Goal: Task Accomplishment & Management: Manage account settings

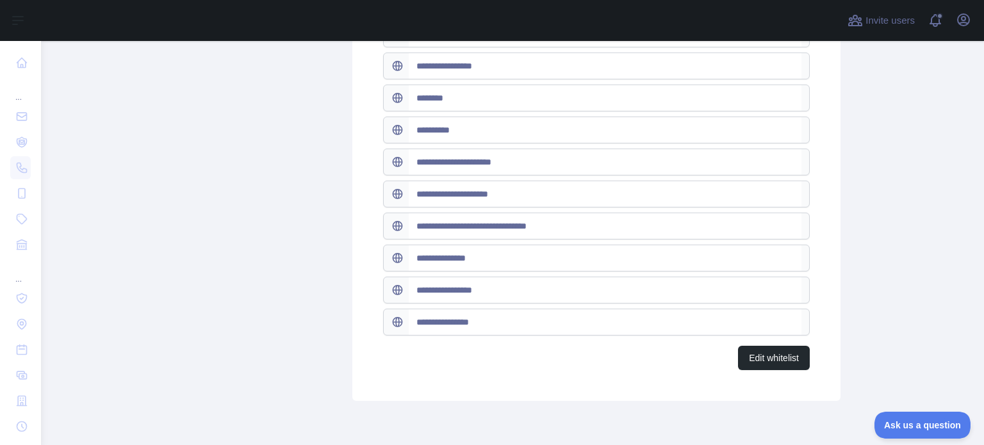
scroll to position [661, 0]
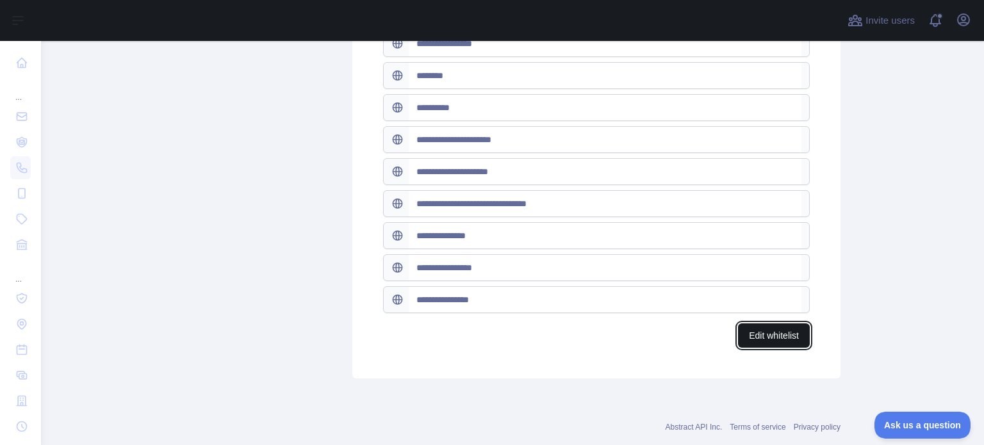
click at [775, 330] on button "Edit whitelist" at bounding box center [774, 335] width 72 height 24
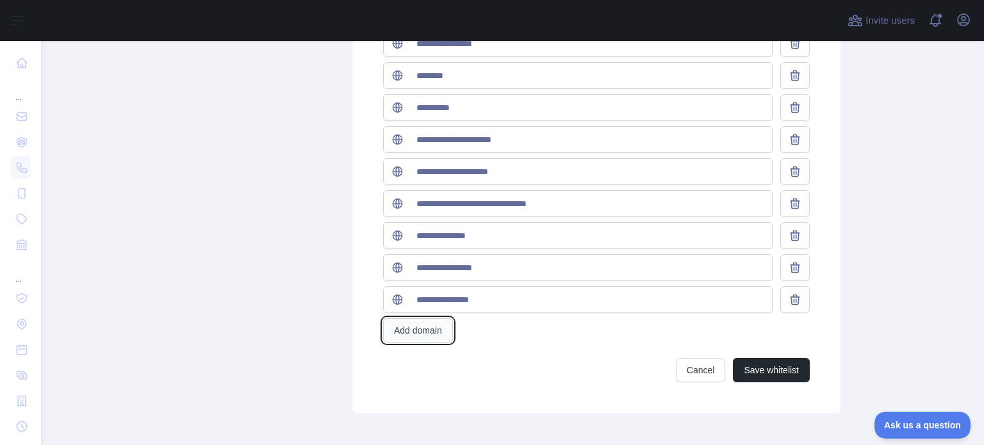
click at [416, 326] on button "Add domain" at bounding box center [418, 330] width 70 height 24
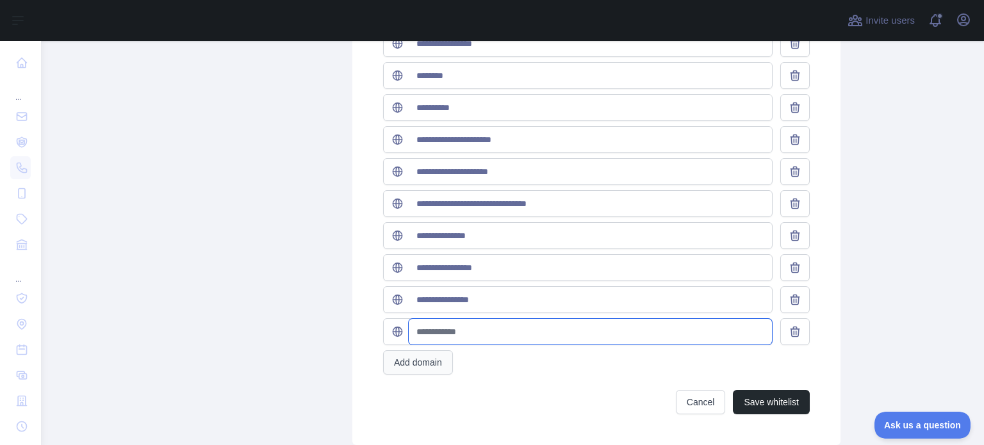
click at [416, 326] on input "text" at bounding box center [590, 332] width 363 height 26
paste input "**********"
type input "**********"
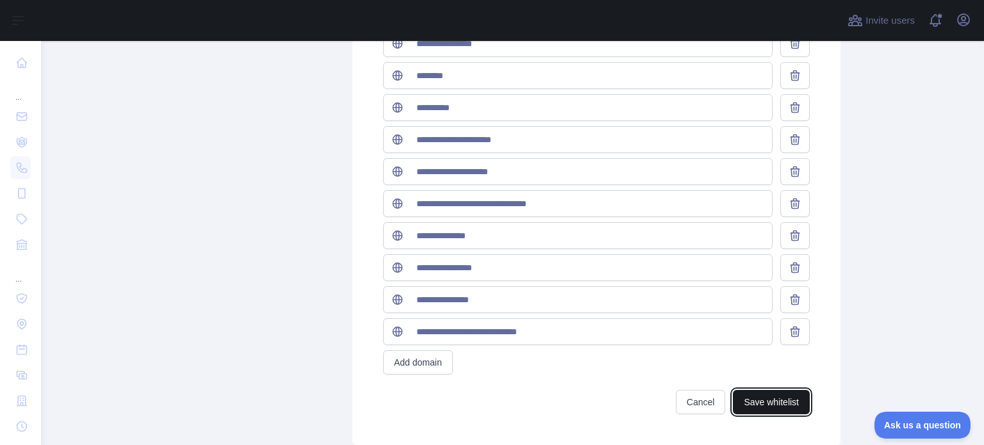
click at [785, 403] on button "Save whitelist" at bounding box center [771, 402] width 77 height 24
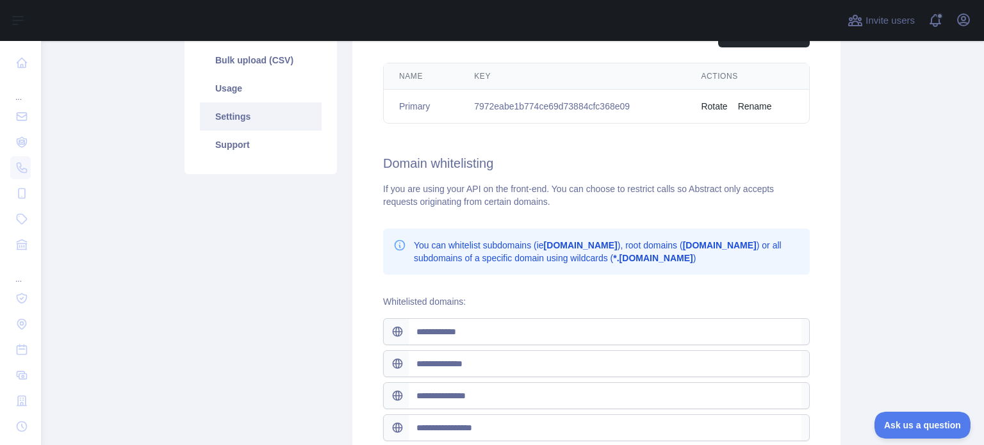
scroll to position [0, 0]
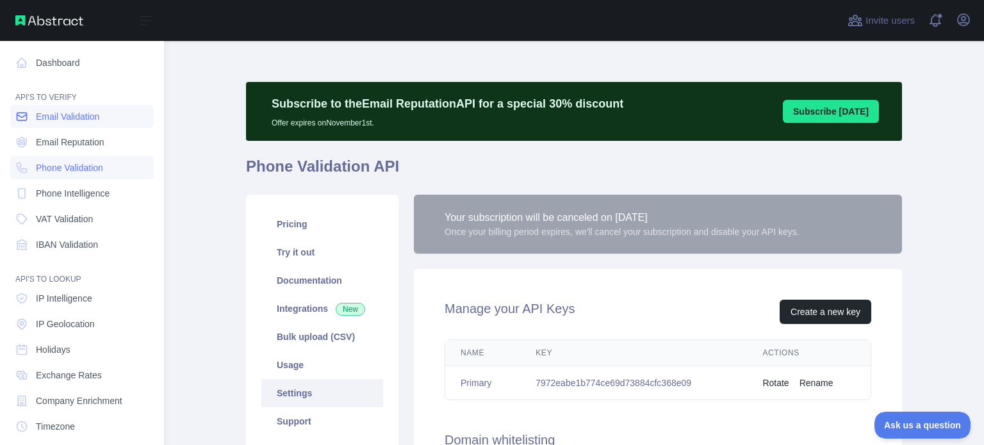
click at [61, 115] on span "Email Validation" at bounding box center [67, 116] width 63 height 13
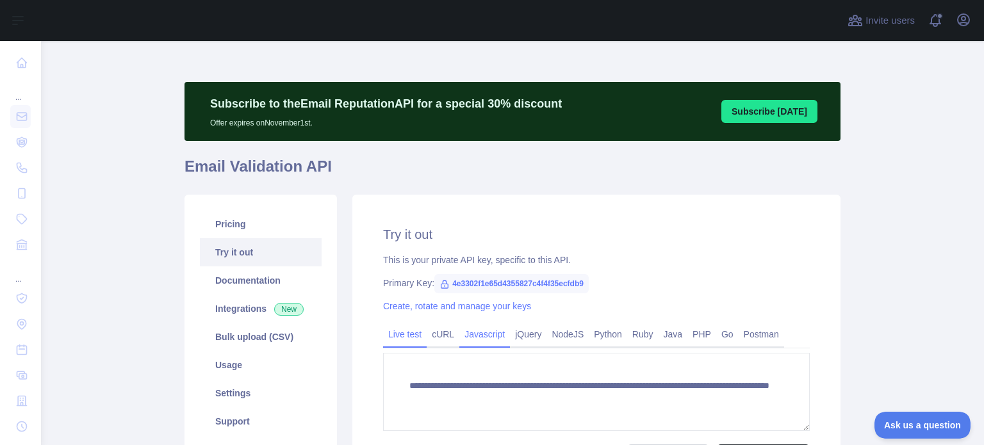
scroll to position [149, 0]
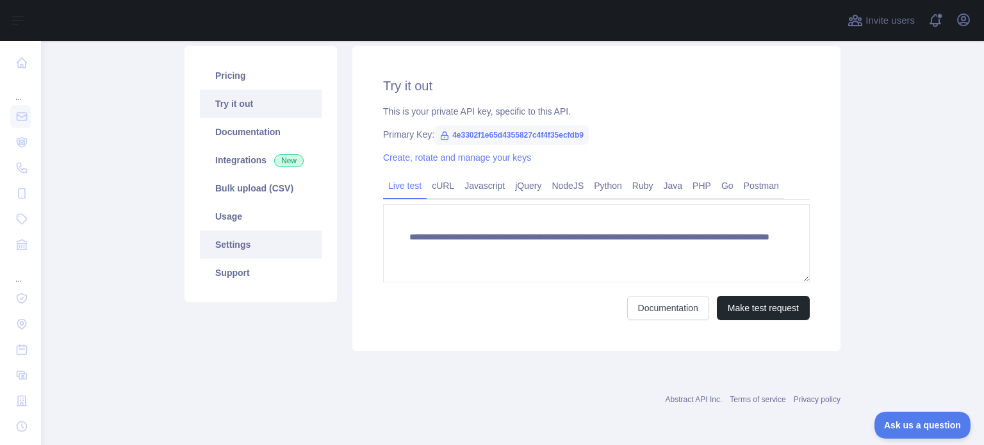
click at [210, 241] on link "Settings" at bounding box center [261, 245] width 122 height 28
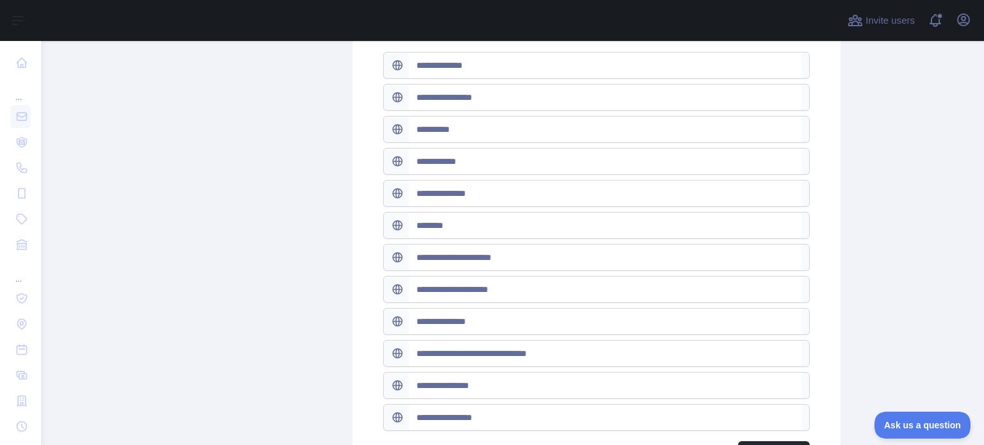
scroll to position [610, 0]
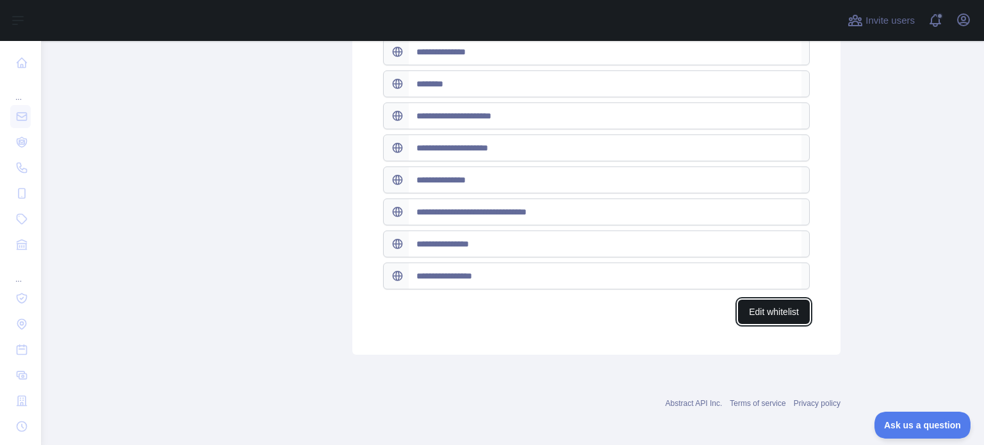
click at [738, 302] on button "Edit whitelist" at bounding box center [774, 312] width 72 height 24
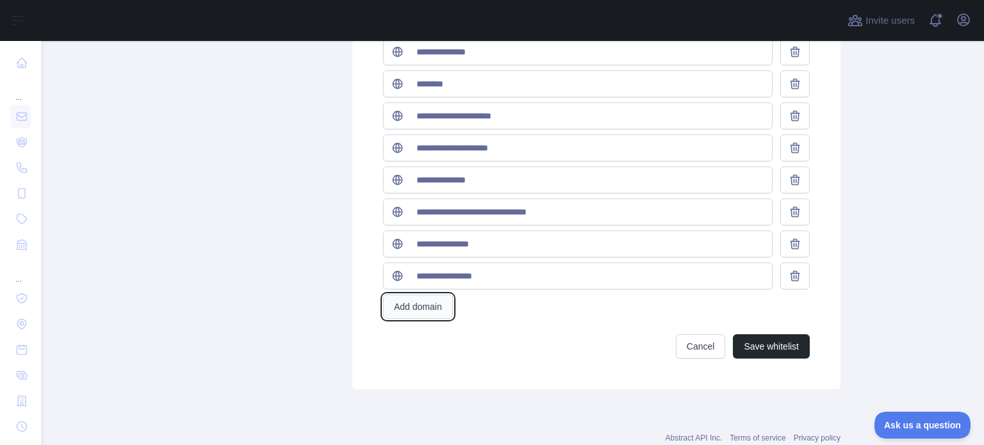
click at [411, 301] on button "Add domain" at bounding box center [418, 307] width 70 height 24
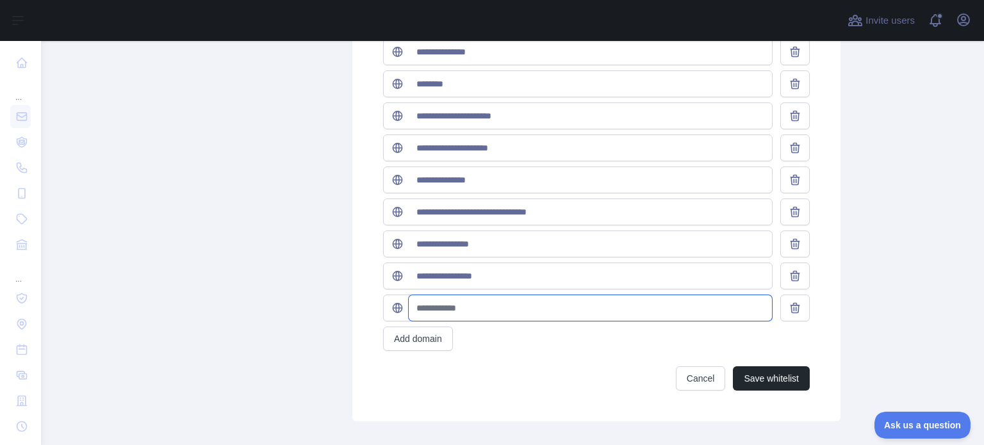
click at [418, 307] on input "text" at bounding box center [590, 308] width 363 height 26
paste input "**********"
type input "**********"
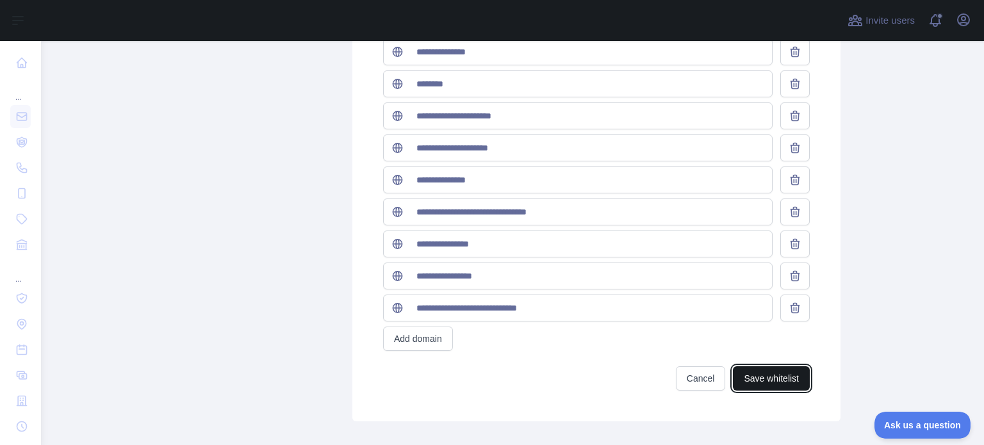
click at [782, 371] on button "Save whitelist" at bounding box center [771, 378] width 77 height 24
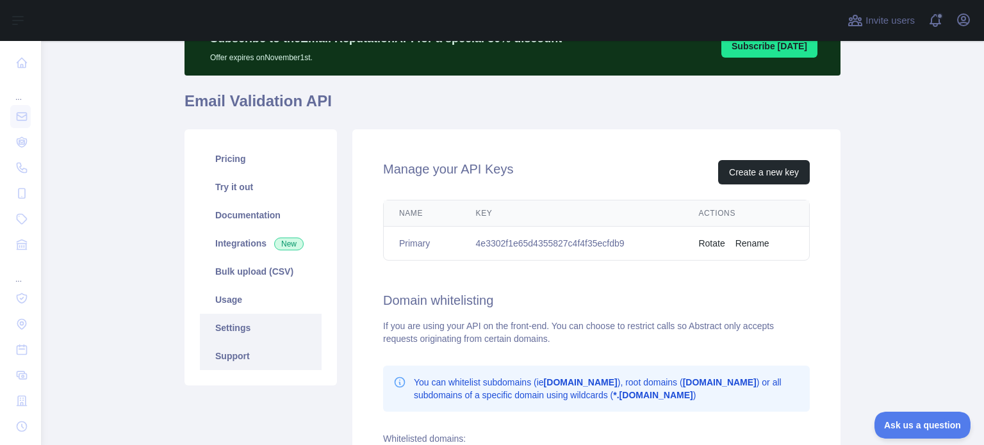
scroll to position [66, 0]
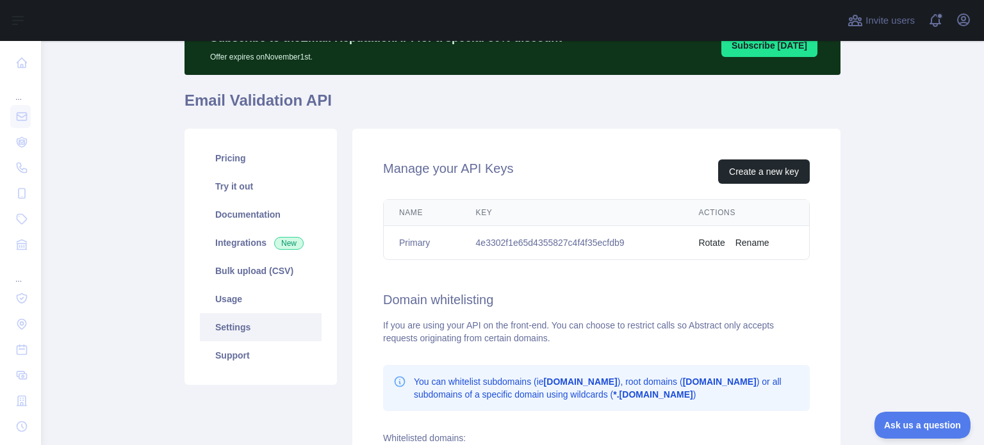
click at [231, 331] on link "Settings" at bounding box center [261, 327] width 122 height 28
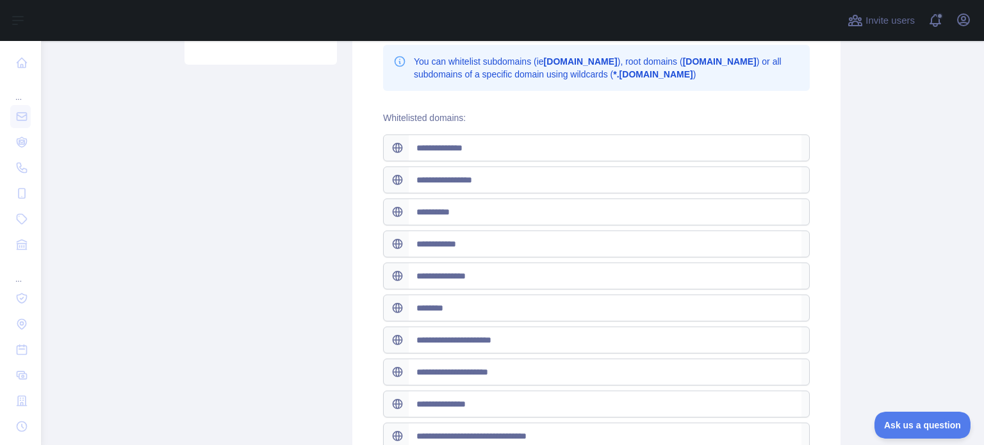
scroll to position [642, 0]
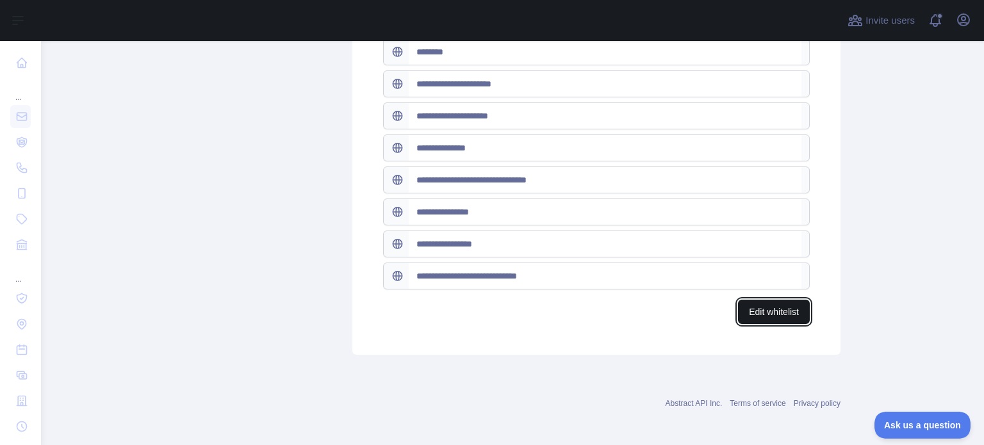
click at [800, 300] on button "Edit whitelist" at bounding box center [774, 312] width 72 height 24
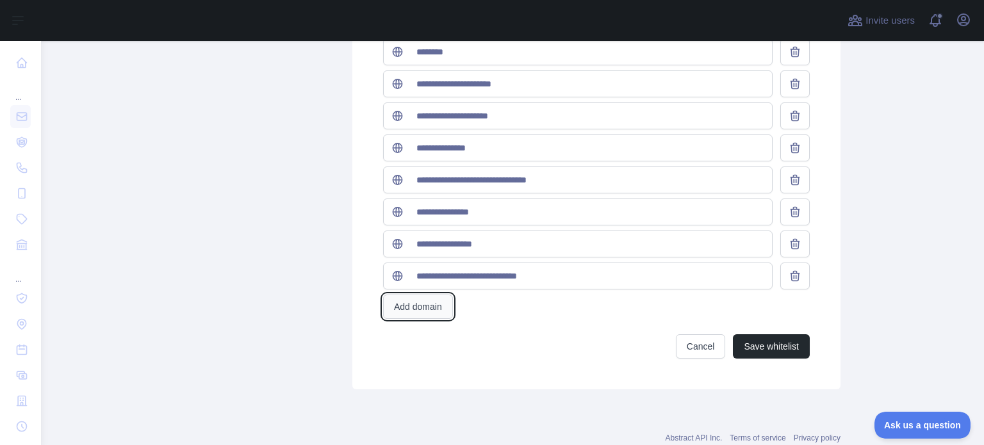
click at [443, 308] on button "Add domain" at bounding box center [418, 307] width 70 height 24
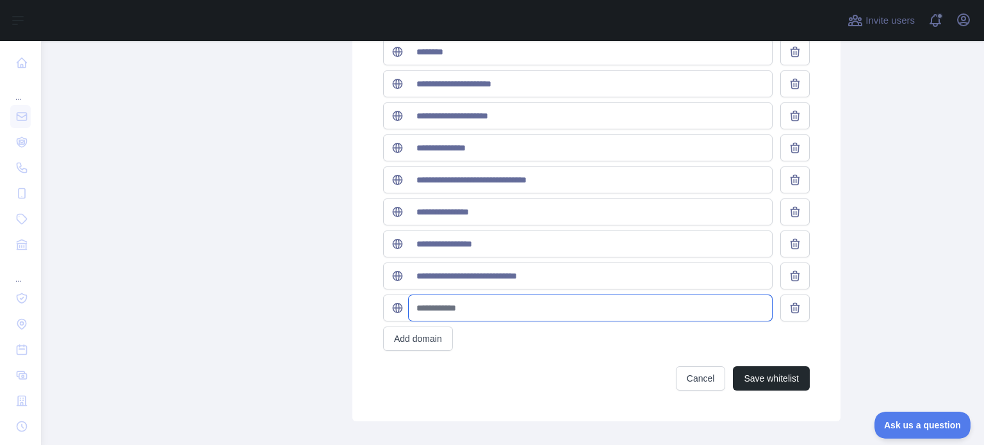
click at [443, 303] on input "text" at bounding box center [590, 308] width 363 height 26
paste input "**********"
type input "**********"
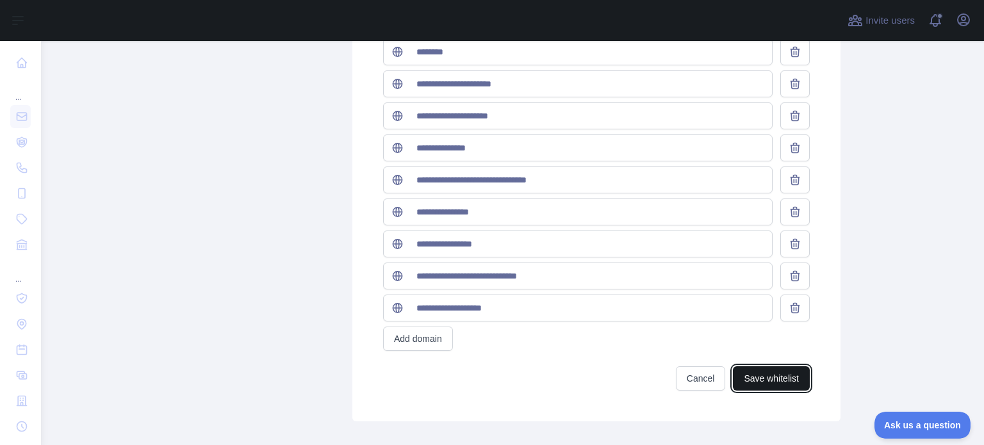
click at [765, 373] on button "Save whitelist" at bounding box center [771, 378] width 77 height 24
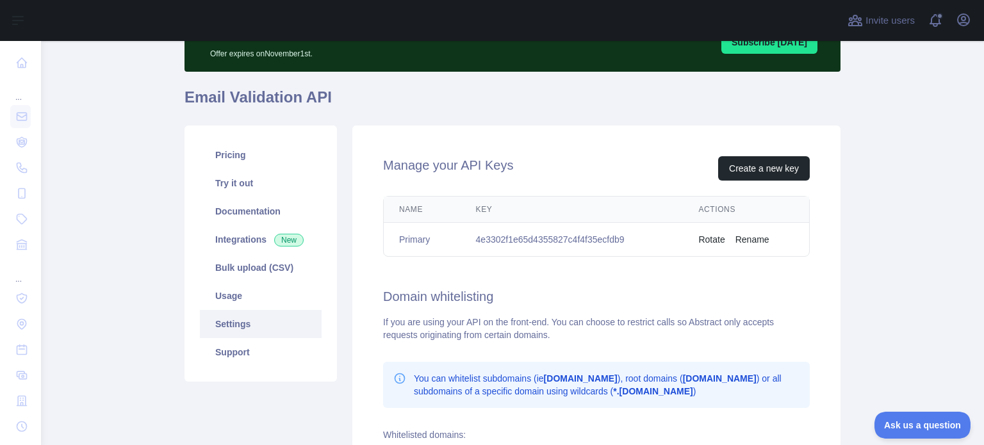
scroll to position [0, 0]
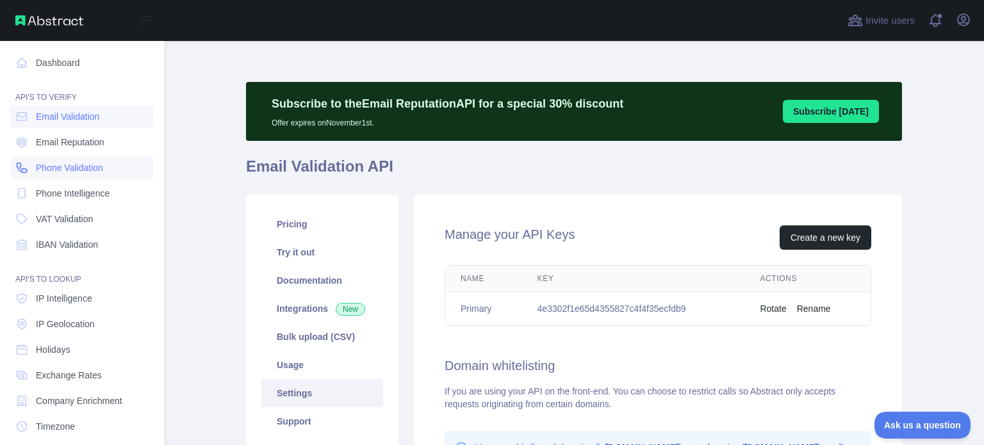
click at [51, 167] on span "Phone Validation" at bounding box center [69, 167] width 67 height 13
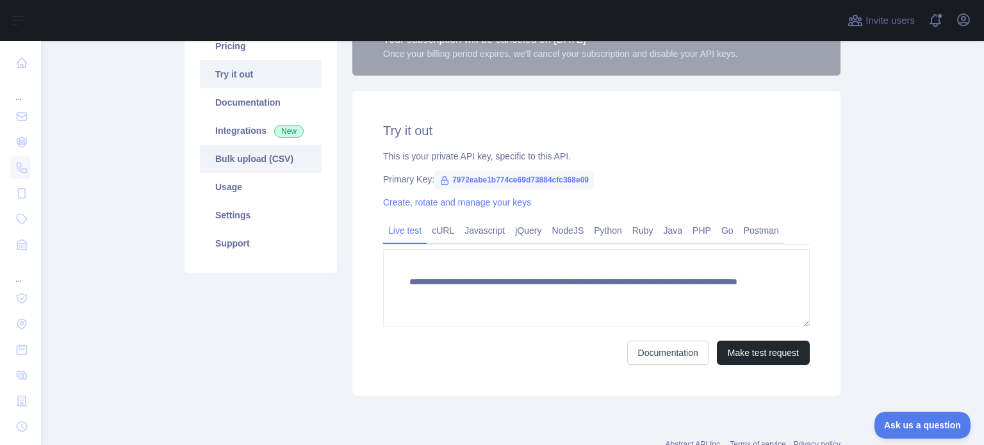
scroll to position [192, 0]
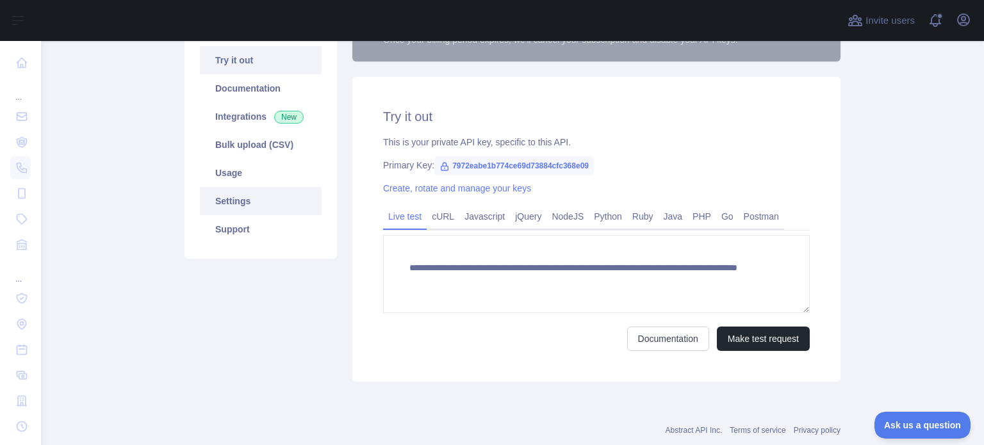
click at [238, 195] on link "Settings" at bounding box center [261, 201] width 122 height 28
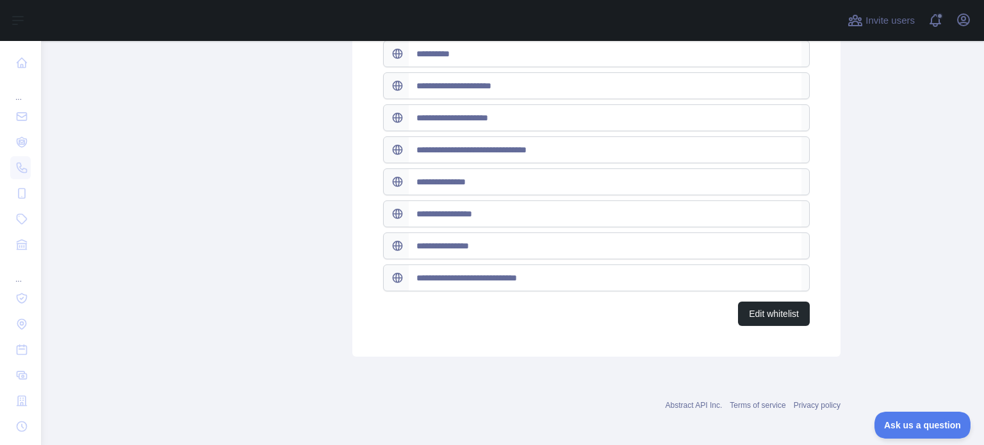
scroll to position [717, 0]
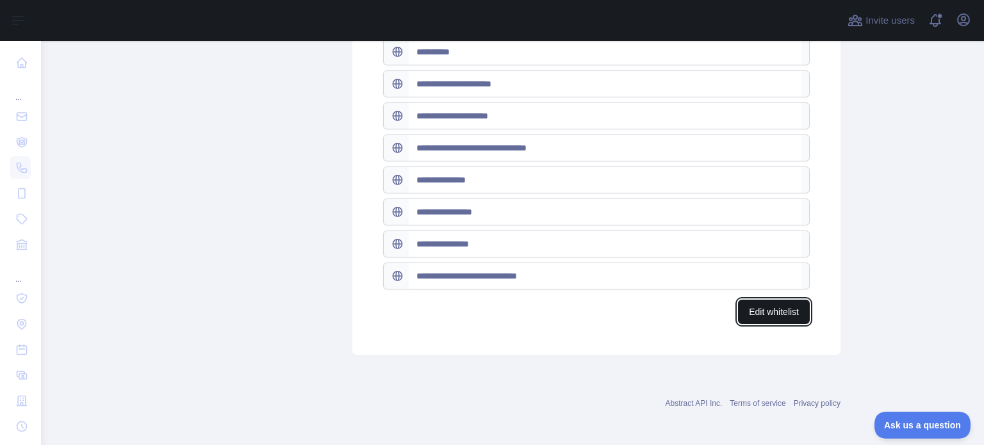
click at [782, 310] on button "Edit whitelist" at bounding box center [774, 312] width 72 height 24
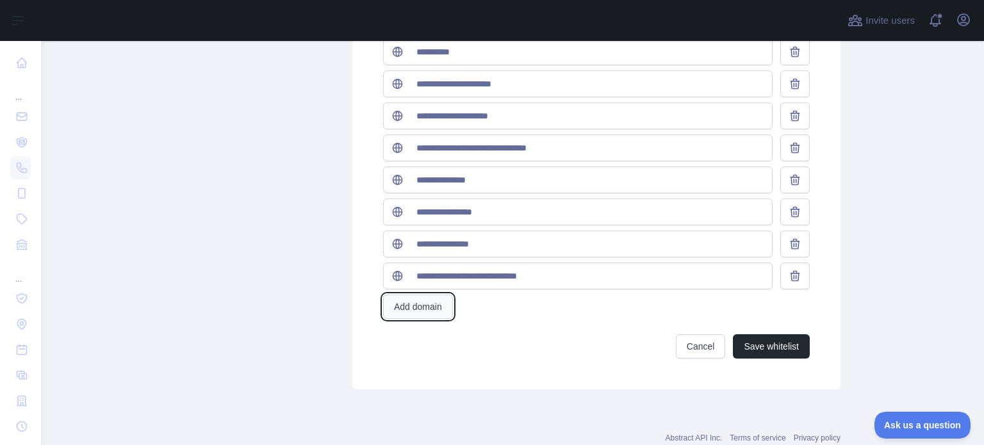
click at [430, 300] on button "Add domain" at bounding box center [418, 307] width 70 height 24
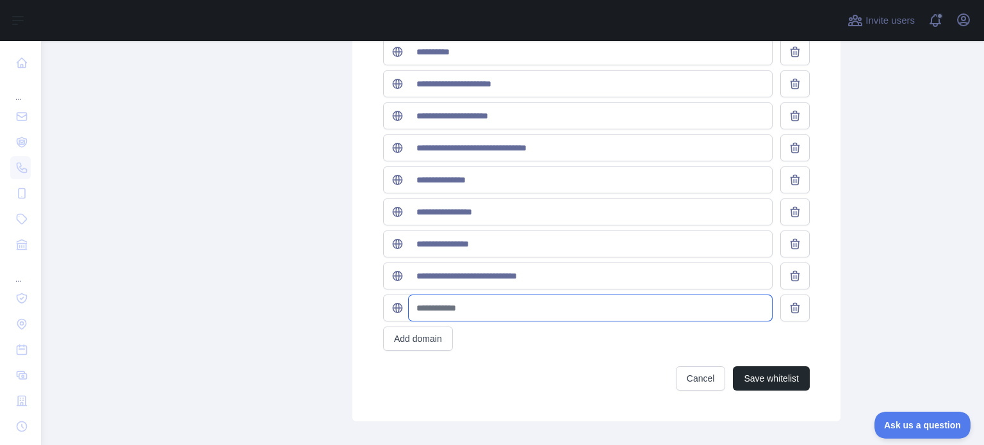
click at [429, 305] on input "text" at bounding box center [590, 308] width 363 height 26
paste input "**********"
type input "**********"
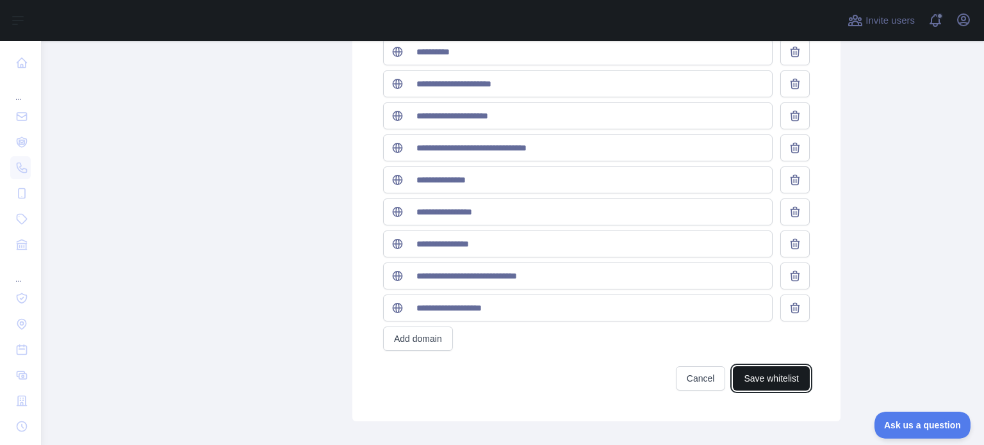
click at [769, 369] on button "Save whitelist" at bounding box center [771, 378] width 77 height 24
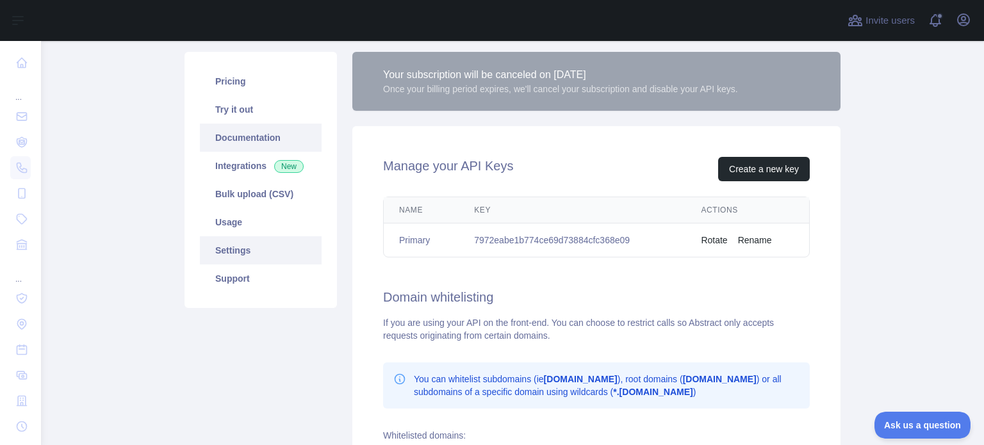
scroll to position [0, 0]
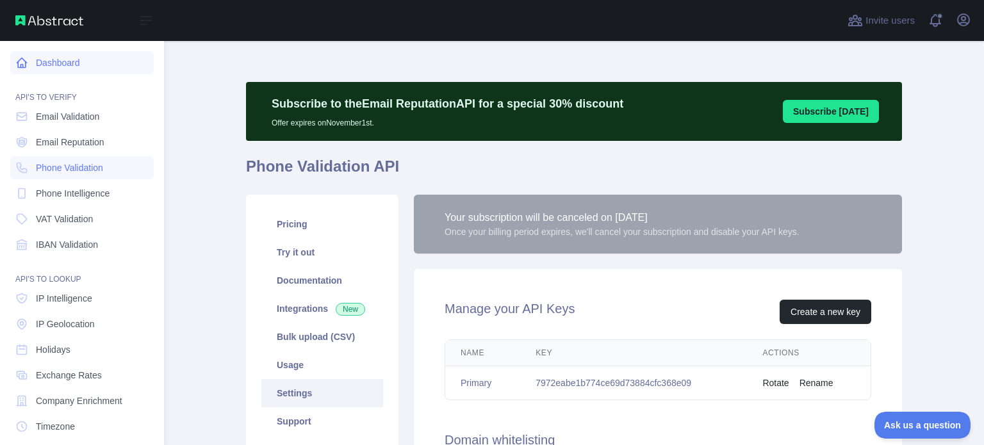
click at [26, 60] on icon at bounding box center [21, 62] width 13 height 13
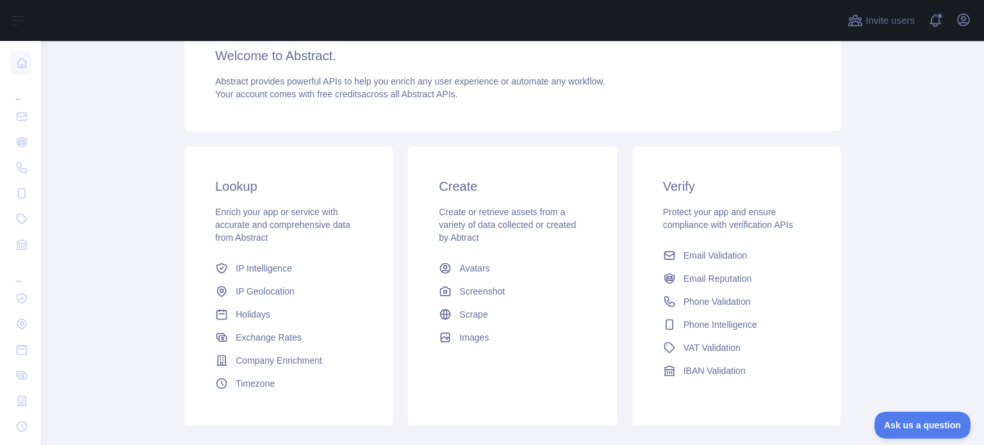
scroll to position [192, 0]
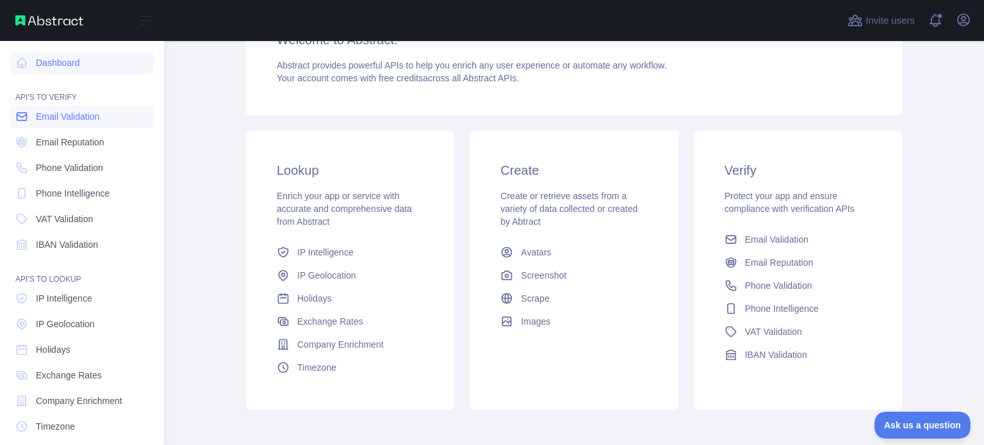
click at [64, 118] on span "Email Validation" at bounding box center [67, 116] width 63 height 13
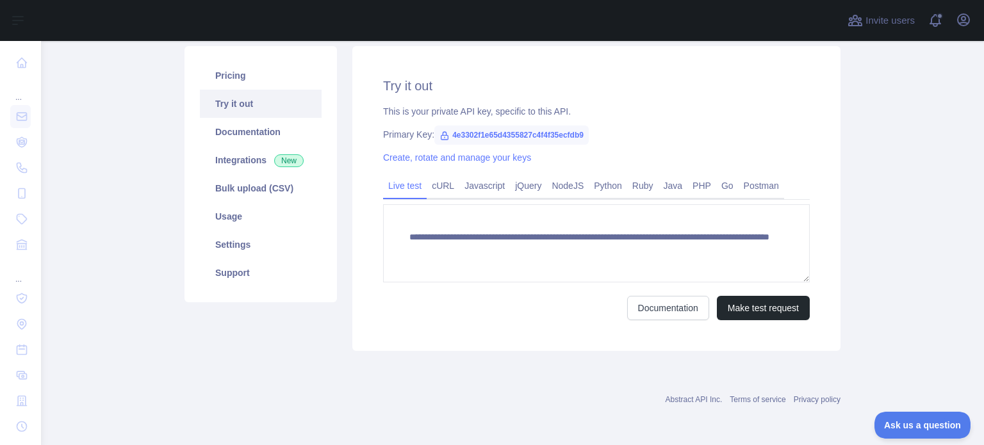
scroll to position [149, 0]
click at [466, 186] on link "Javascript" at bounding box center [484, 186] width 51 height 20
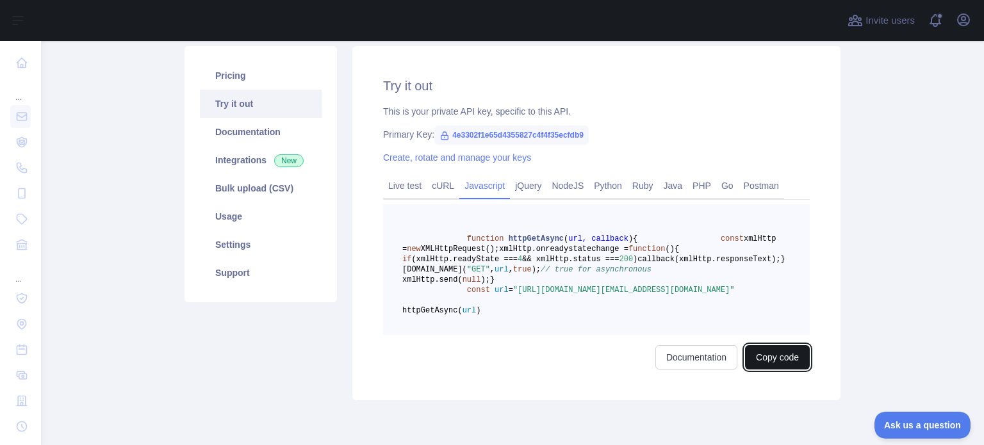
click at [762, 370] on button "Copy code" at bounding box center [777, 357] width 65 height 24
click at [575, 184] on link "NodeJS" at bounding box center [567, 186] width 42 height 20
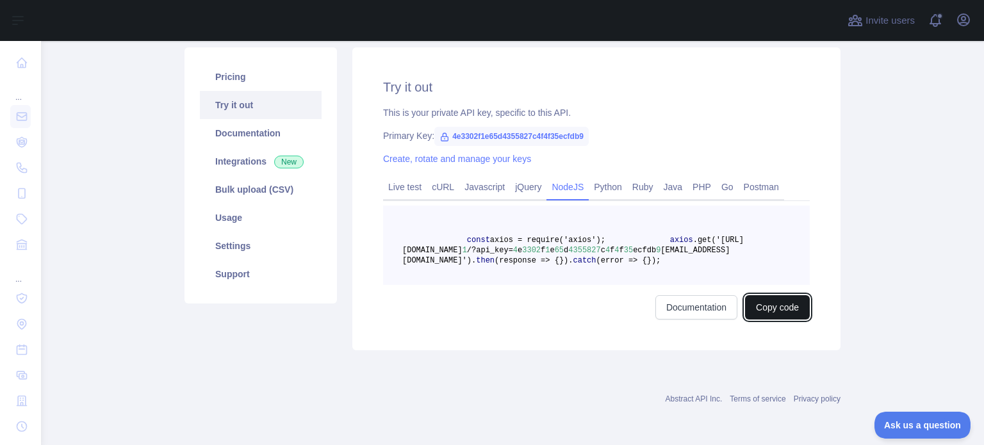
click at [786, 320] on button "Copy code" at bounding box center [777, 307] width 65 height 24
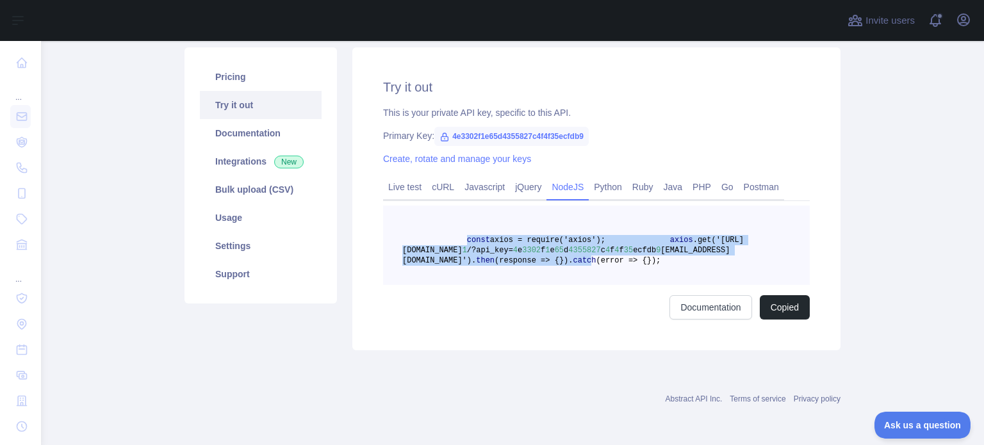
drag, startPoint x: 495, startPoint y: 295, endPoint x: 457, endPoint y: 235, distance: 71.1
click at [457, 236] on code "const axios = require('axios'); axios .get('[URL][DOMAIN_NAME] 1 /?api_key= 4 e…" at bounding box center [572, 250] width 341 height 29
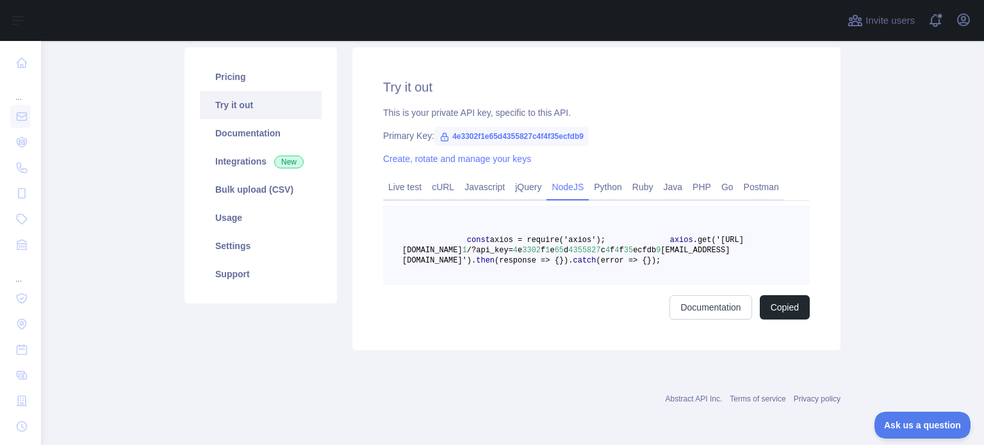
click at [454, 220] on pre "const axios = require('axios'); axios .get('[URL][DOMAIN_NAME] 1 /?api_key= 4 e…" at bounding box center [596, 245] width 427 height 79
drag, startPoint x: 453, startPoint y: 234, endPoint x: 505, endPoint y: 264, distance: 59.7
click at [505, 264] on code "const axios = require('axios'); axios .get('[URL][DOMAIN_NAME] 1 /?api_key= 4 e…" at bounding box center [572, 250] width 341 height 29
drag, startPoint x: 455, startPoint y: 240, endPoint x: 512, endPoint y: 311, distance: 91.1
click at [512, 285] on pre "const axios = require('axios'); axios .get('[URL][DOMAIN_NAME] 1 /?api_key= 4 e…" at bounding box center [596, 245] width 427 height 79
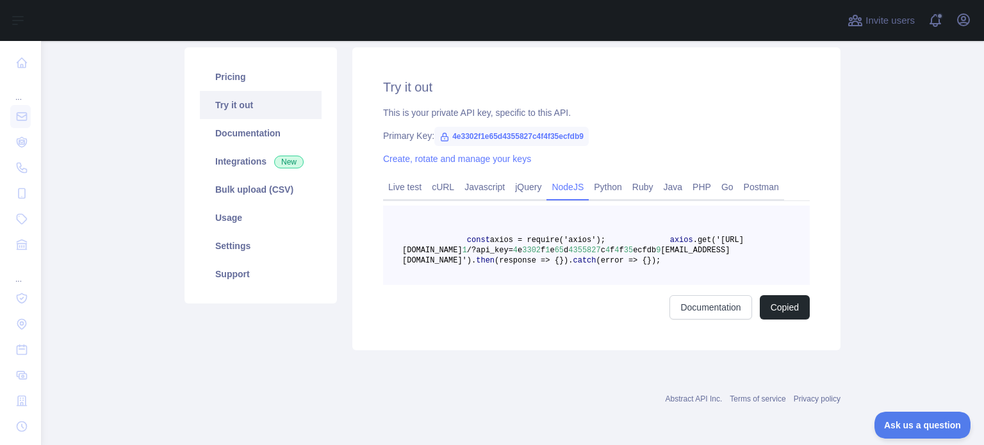
copy code "const axios = require('axios'); axios .get('[URL][DOMAIN_NAME] 1 /?api_key= 4 e…"
click at [635, 285] on pre "const axios = require('axios'); axios .get('[URL][DOMAIN_NAME] 1 /?api_key= 4 e…" at bounding box center [596, 245] width 427 height 79
click at [771, 320] on button "Copied" at bounding box center [785, 307] width 50 height 24
click at [596, 265] on span "(error => {" at bounding box center [621, 260] width 51 height 9
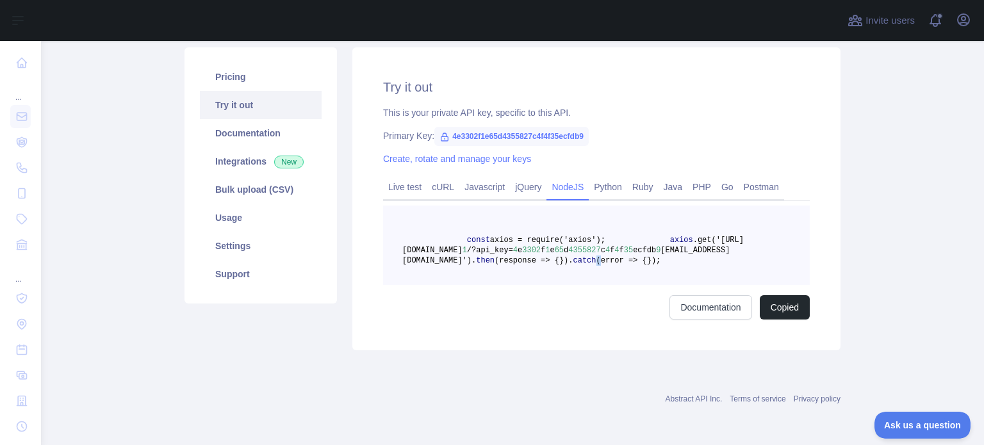
click at [596, 265] on span "(error => {" at bounding box center [621, 260] width 51 height 9
click at [452, 136] on span "4e3302f1e65d4355827c4f4f35ecfdb9" at bounding box center [511, 136] width 154 height 19
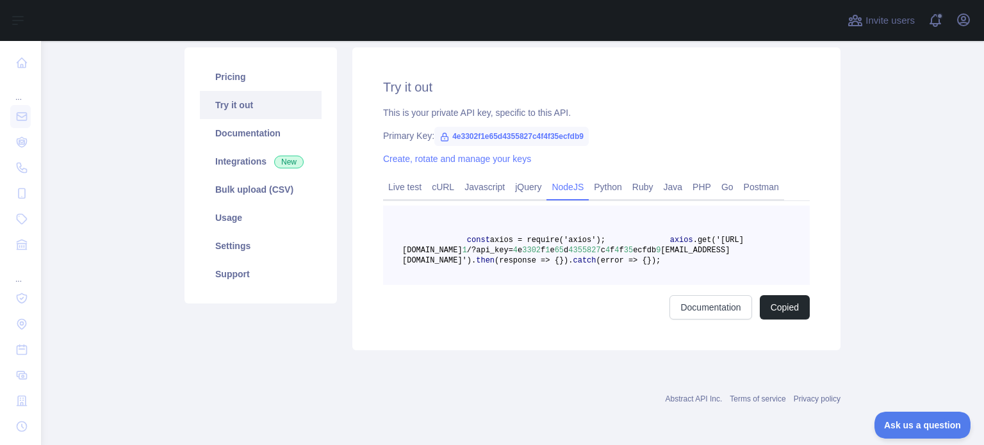
click at [464, 113] on div "This is your private API key, specific to this API." at bounding box center [596, 112] width 427 height 13
click at [464, 127] on span "4e3302f1e65d4355827c4f4f35ecfdb9" at bounding box center [511, 136] width 154 height 19
click at [464, 131] on span "4e3302f1e65d4355827c4f4f35ecfdb9" at bounding box center [511, 136] width 154 height 19
copy span "4e3302f1e65d4355827c4f4f35ecfdb9"
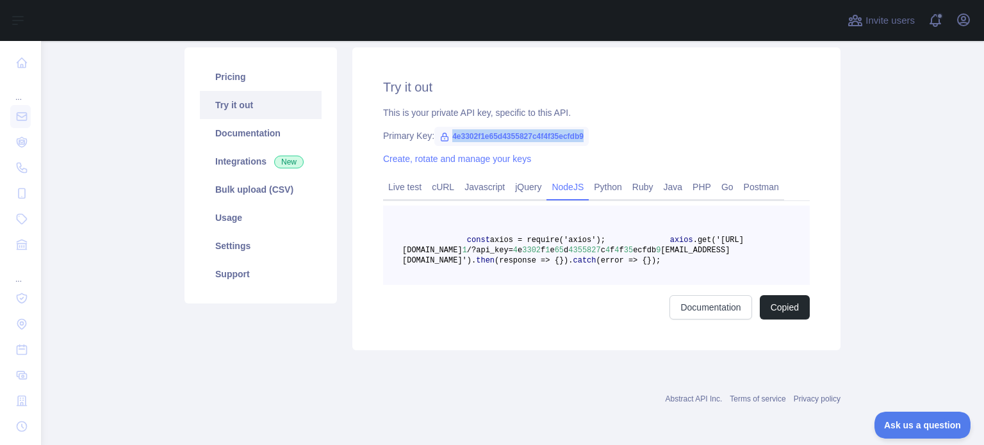
click at [236, 102] on link "Try it out" at bounding box center [261, 105] width 122 height 28
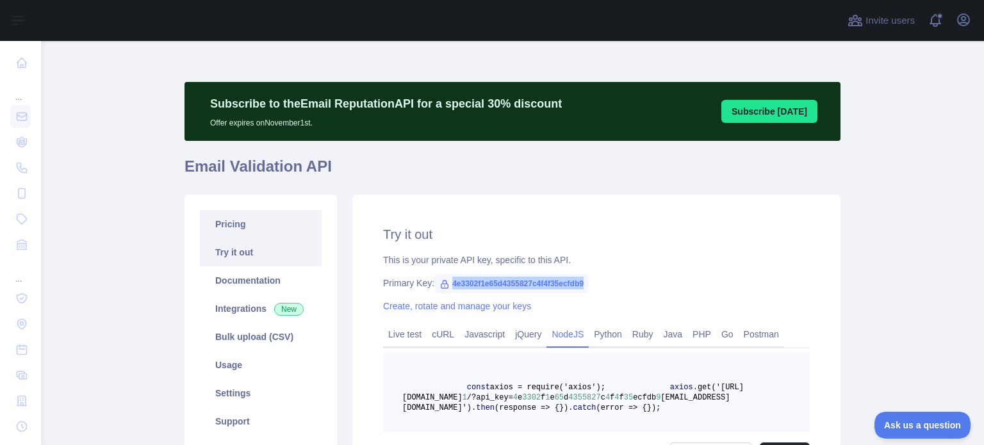
click at [225, 230] on link "Pricing" at bounding box center [261, 224] width 122 height 28
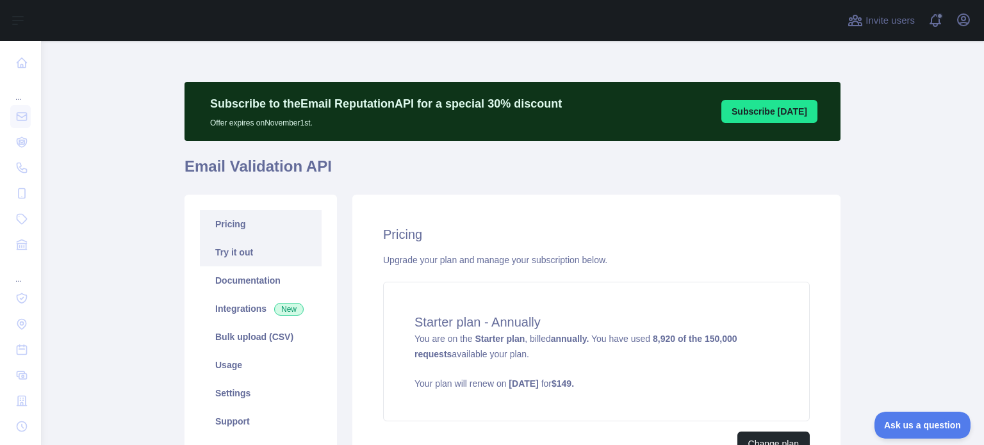
click at [243, 254] on link "Try it out" at bounding box center [261, 252] width 122 height 28
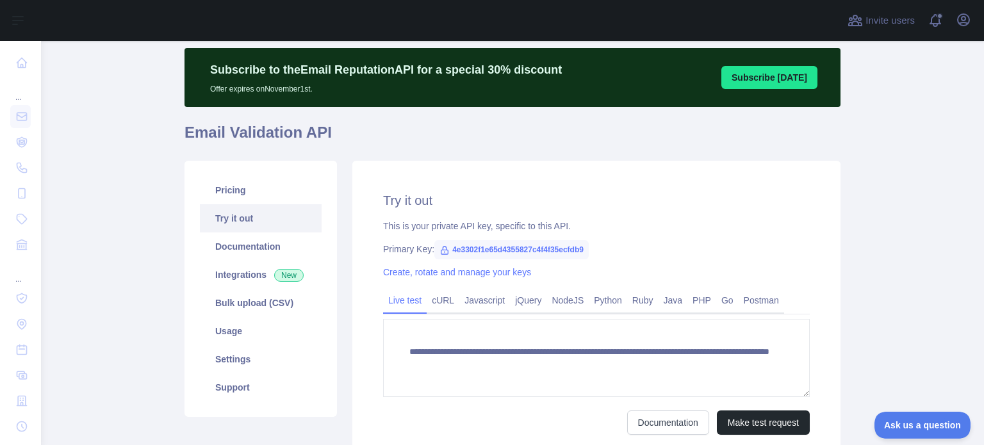
scroll to position [64, 0]
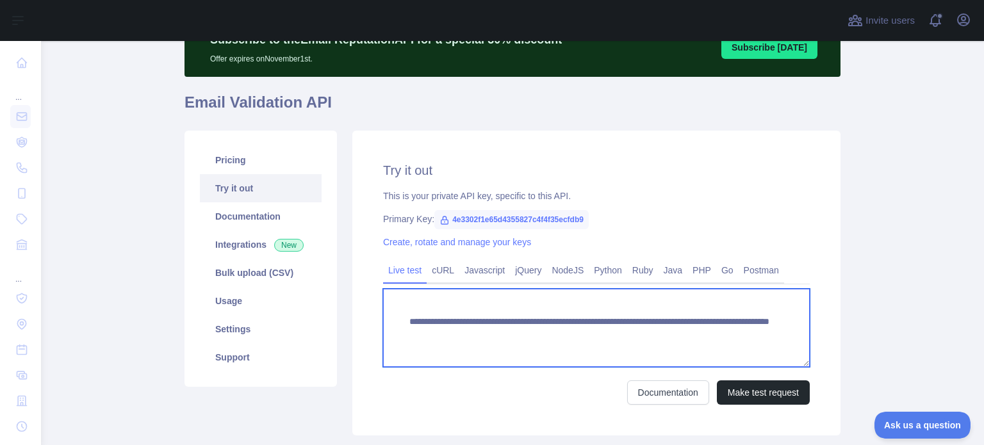
click at [447, 336] on textarea "**********" at bounding box center [596, 328] width 427 height 78
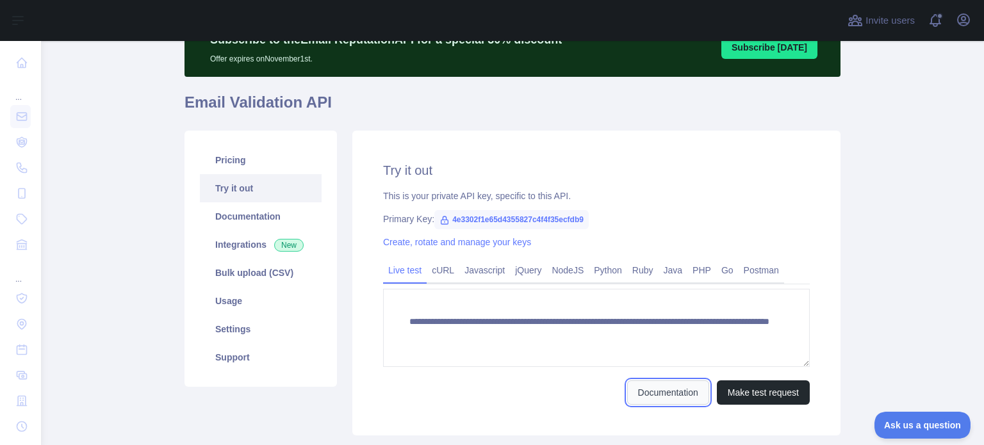
click at [661, 388] on link "Documentation" at bounding box center [668, 392] width 82 height 24
click at [569, 266] on link "NodeJS" at bounding box center [567, 270] width 42 height 20
